Goal: Contribute content

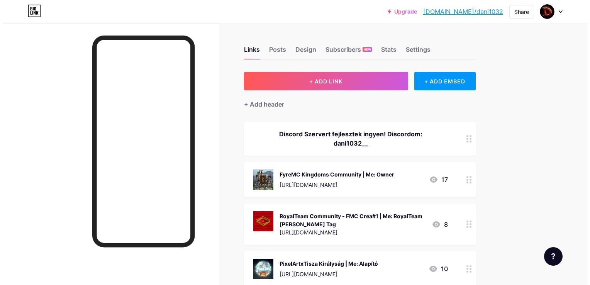
scroll to position [77, 0]
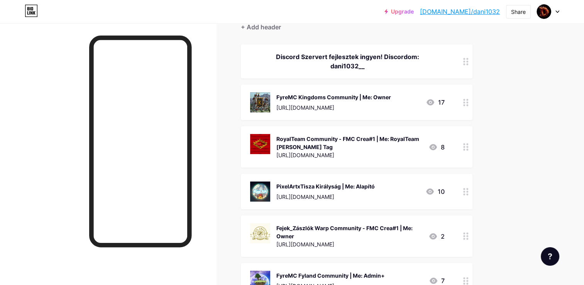
click at [350, 134] on div "RoyalTeam Community - FMC Crea#1 | Me: RoyalTeam [PERSON_NAME] Tag [URL][DOMAIN…" at bounding box center [349, 147] width 146 height 26
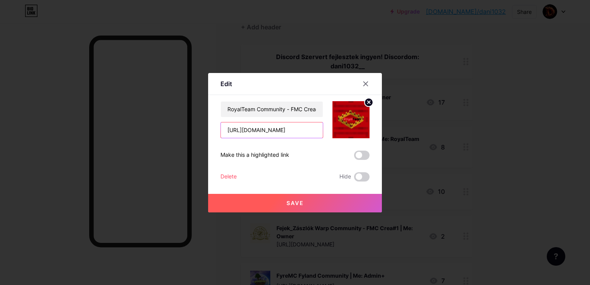
drag, startPoint x: 281, startPoint y: 127, endPoint x: 293, endPoint y: 119, distance: 14.4
click at [281, 127] on input "[URL][DOMAIN_NAME]" at bounding box center [272, 129] width 102 height 15
click at [305, 110] on input "RoyalTeam Community - FMC Crea#1 | Me: RoyalTeam [PERSON_NAME] Tag" at bounding box center [272, 108] width 102 height 15
type input "RoyalTeam Community - FMC Crea#1 | Me: RoyalTeam Alvezető"
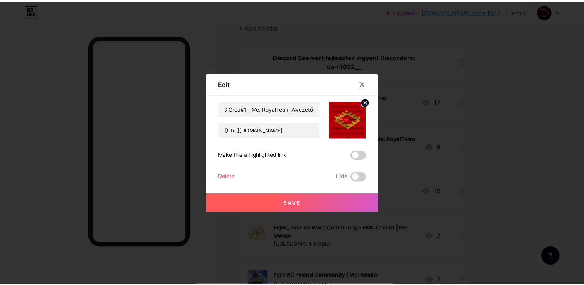
scroll to position [0, 0]
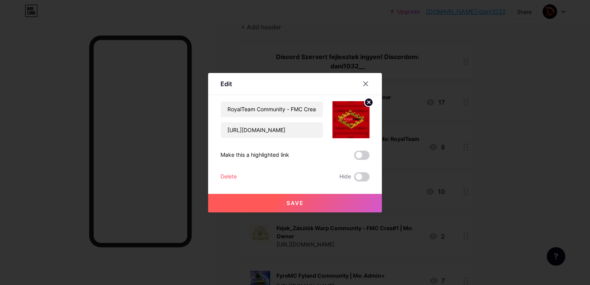
click at [364, 104] on circle at bounding box center [368, 102] width 8 height 8
click at [345, 116] on icon at bounding box center [349, 116] width 8 height 2
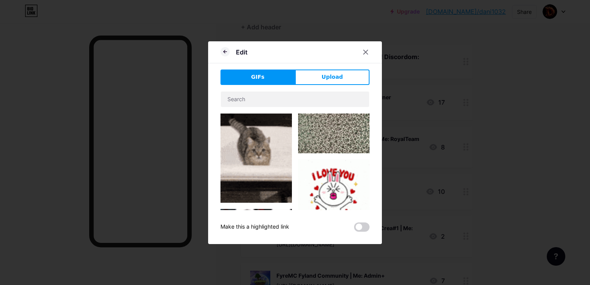
click at [306, 75] on button "Upload" at bounding box center [332, 76] width 74 height 15
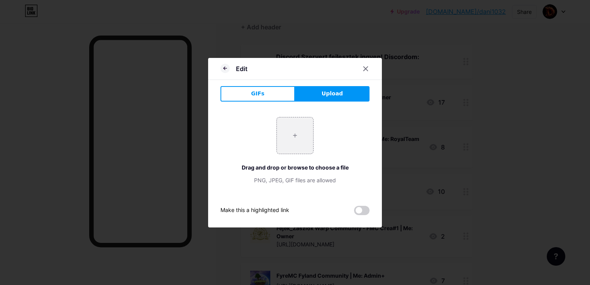
click at [271, 139] on div "+ Drag and drop or browse to choose a file PNG, JPEG, GIF files are allowed" at bounding box center [294, 150] width 149 height 67
click at [292, 136] on input "file" at bounding box center [295, 135] width 36 height 36
type input "C:\fakepath\5e5abff21525121ddd6191605c1bd17162.png"
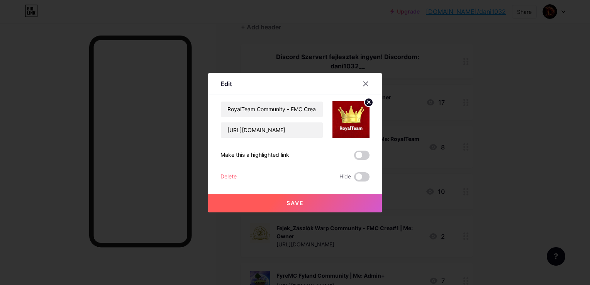
click at [296, 204] on span "Save" at bounding box center [294, 202] width 17 height 7
